Goal: Task Accomplishment & Management: Manage account settings

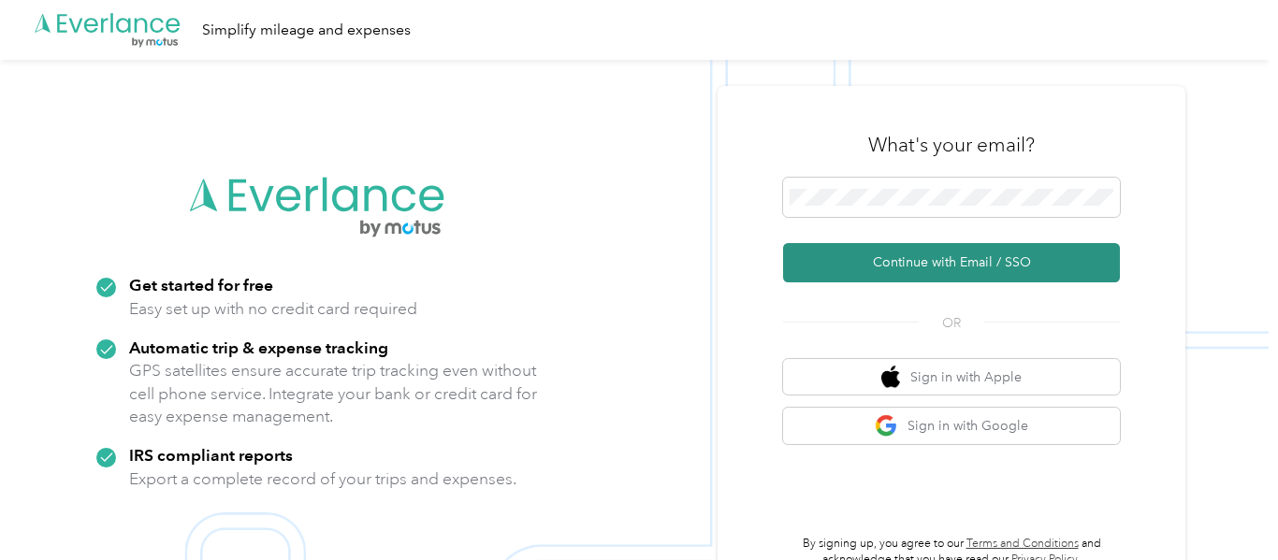
click at [990, 258] on button "Continue with Email / SSO" at bounding box center [951, 262] width 337 height 39
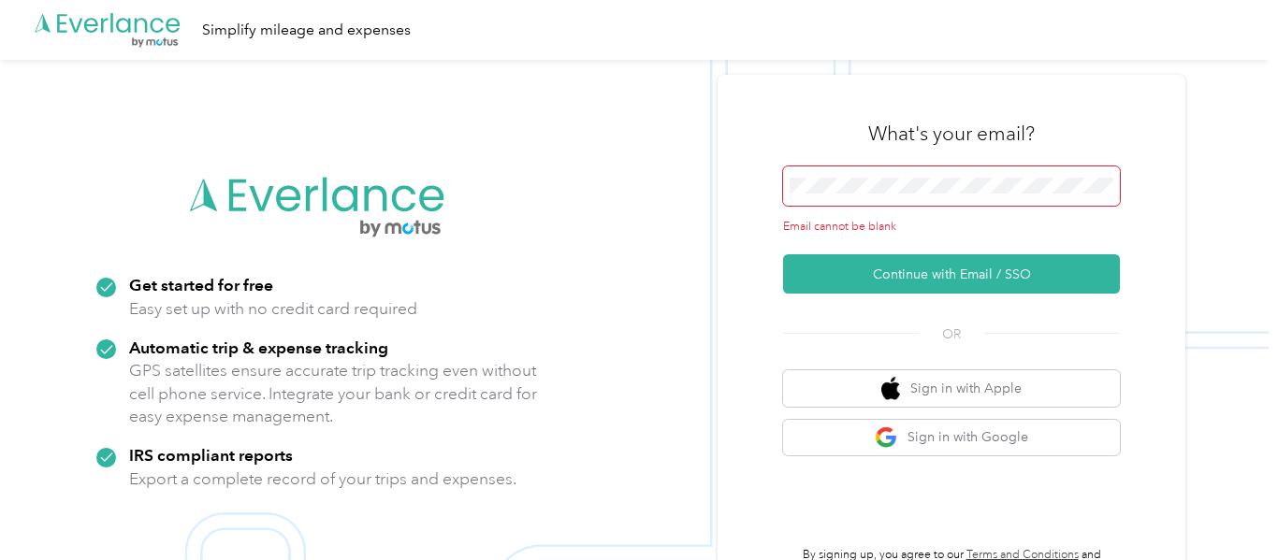
click at [936, 196] on span at bounding box center [951, 185] width 337 height 39
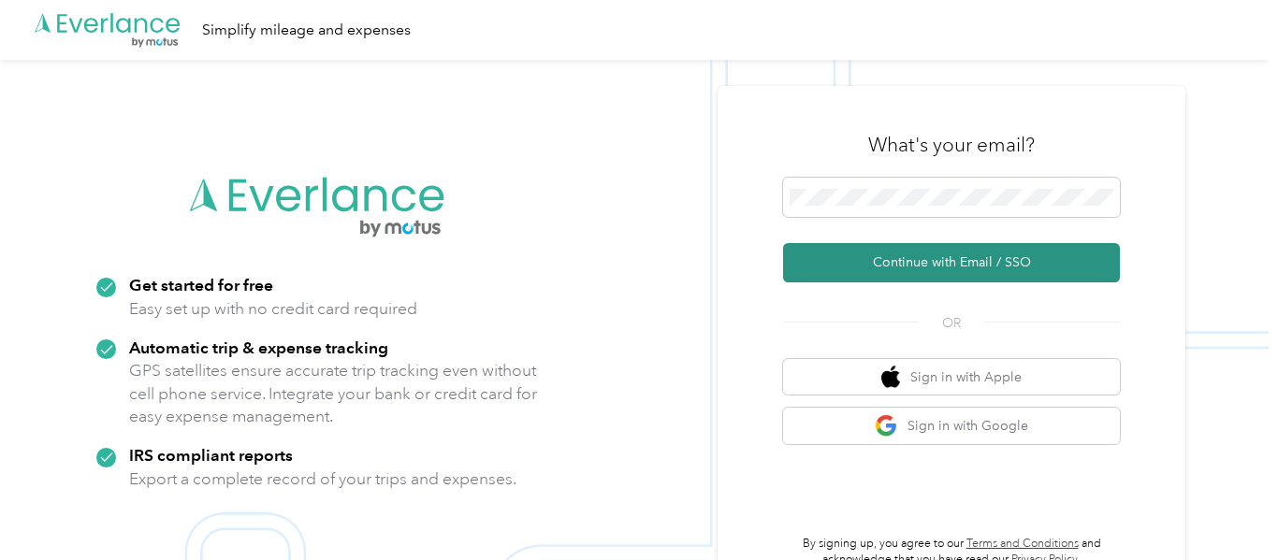
click at [955, 269] on button "Continue with Email / SSO" at bounding box center [951, 262] width 337 height 39
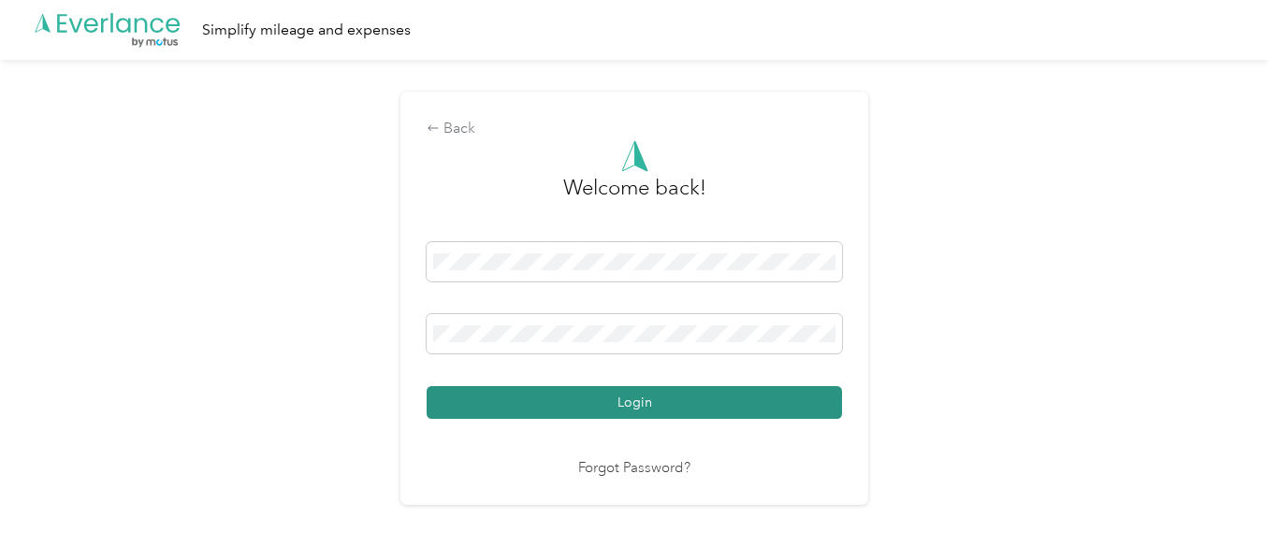
click at [635, 409] on button "Login" at bounding box center [633, 402] width 415 height 33
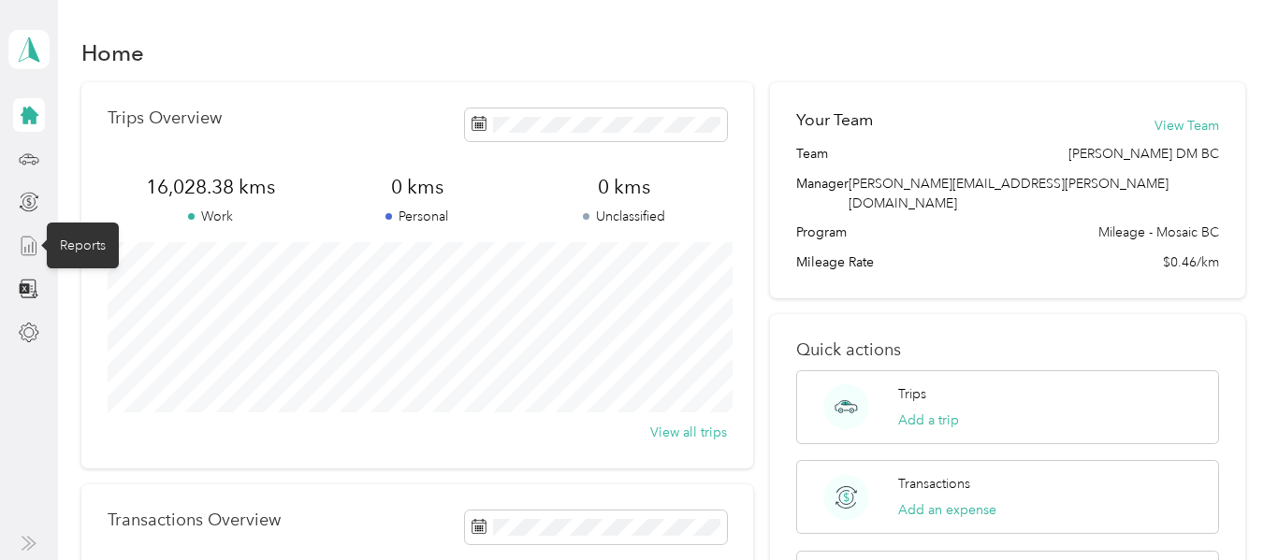
click at [31, 243] on icon at bounding box center [29, 246] width 21 height 21
